Goal: Task Accomplishment & Management: Manage account settings

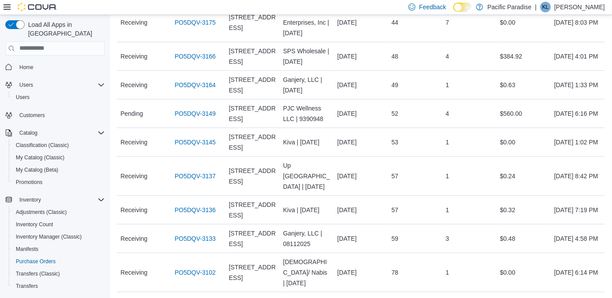
scroll to position [260, 0]
